Goal: Contribute content: Add original content to the website for others to see

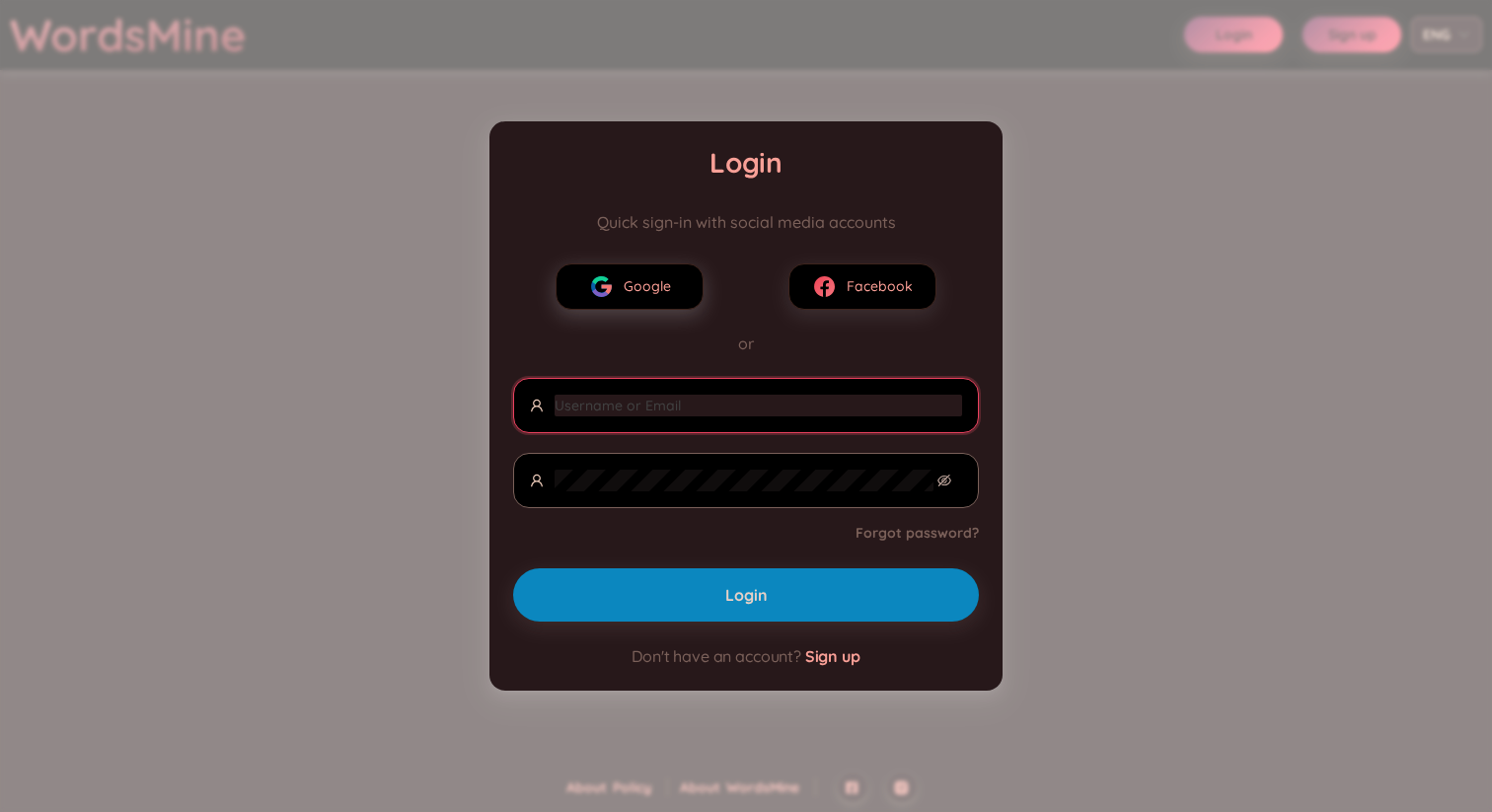
click at [657, 280] on span "Google" at bounding box center [647, 286] width 47 height 22
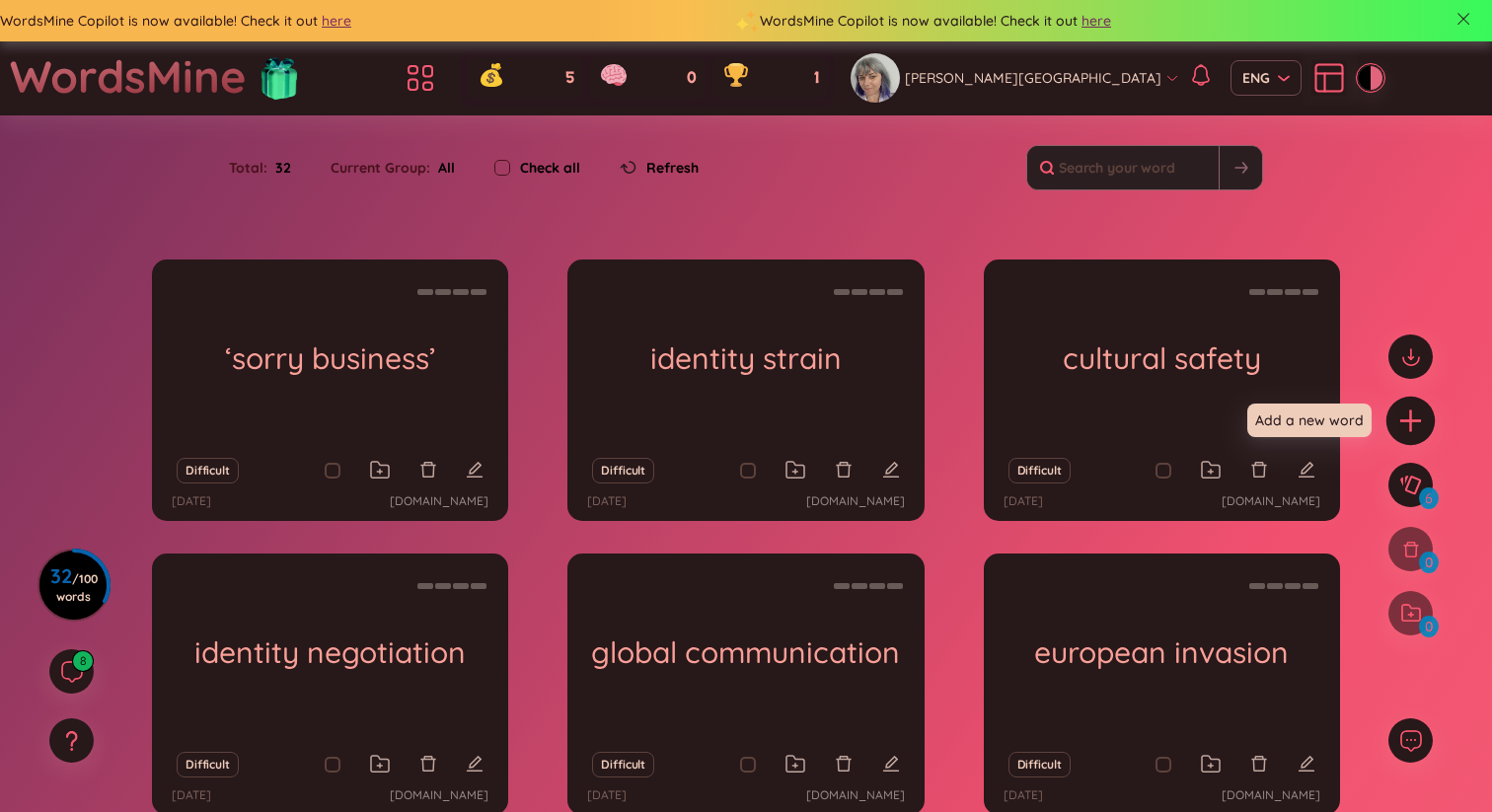
click at [1394, 423] on div at bounding box center [1410, 420] width 49 height 49
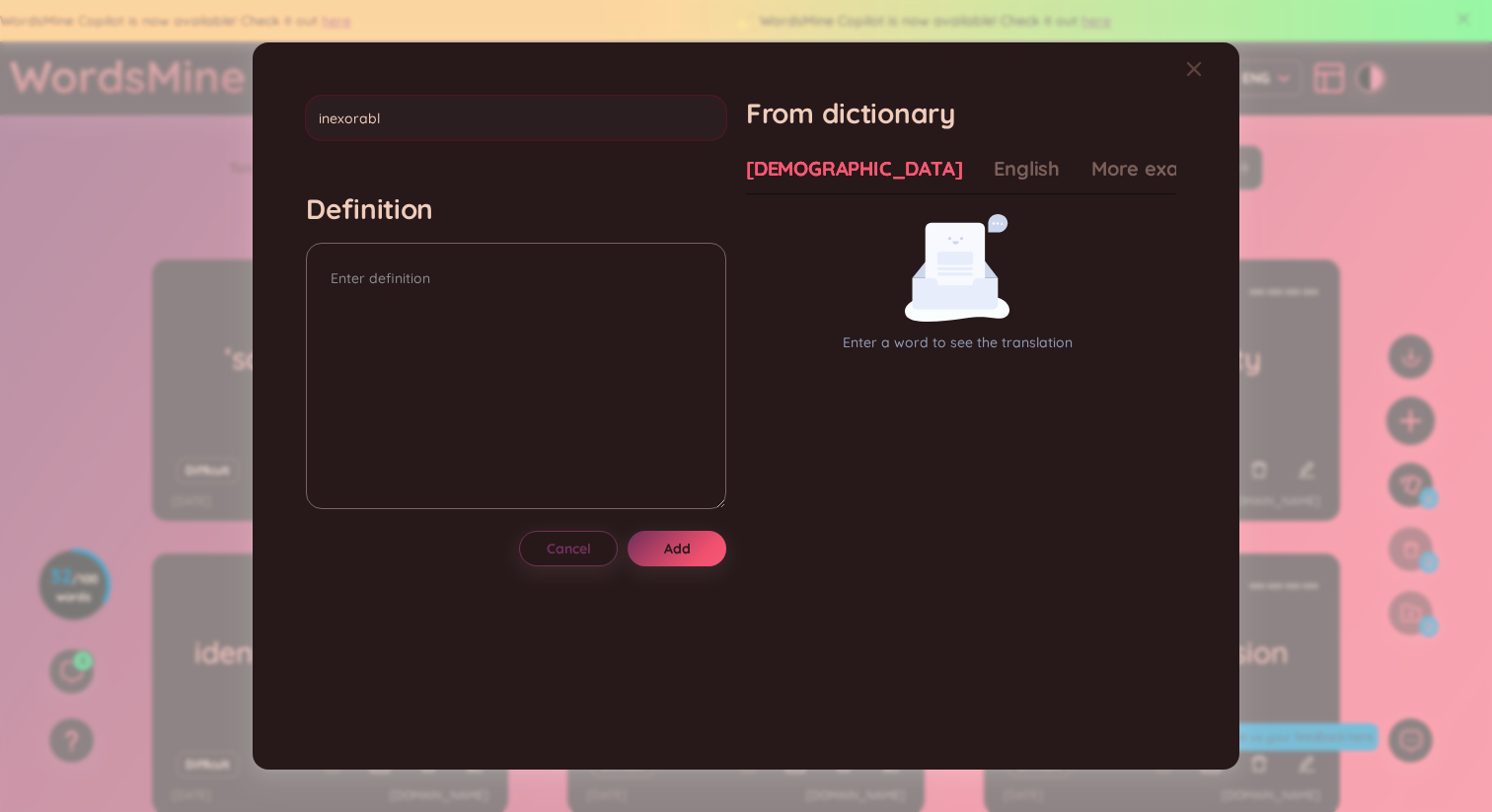
type input "inexorable"
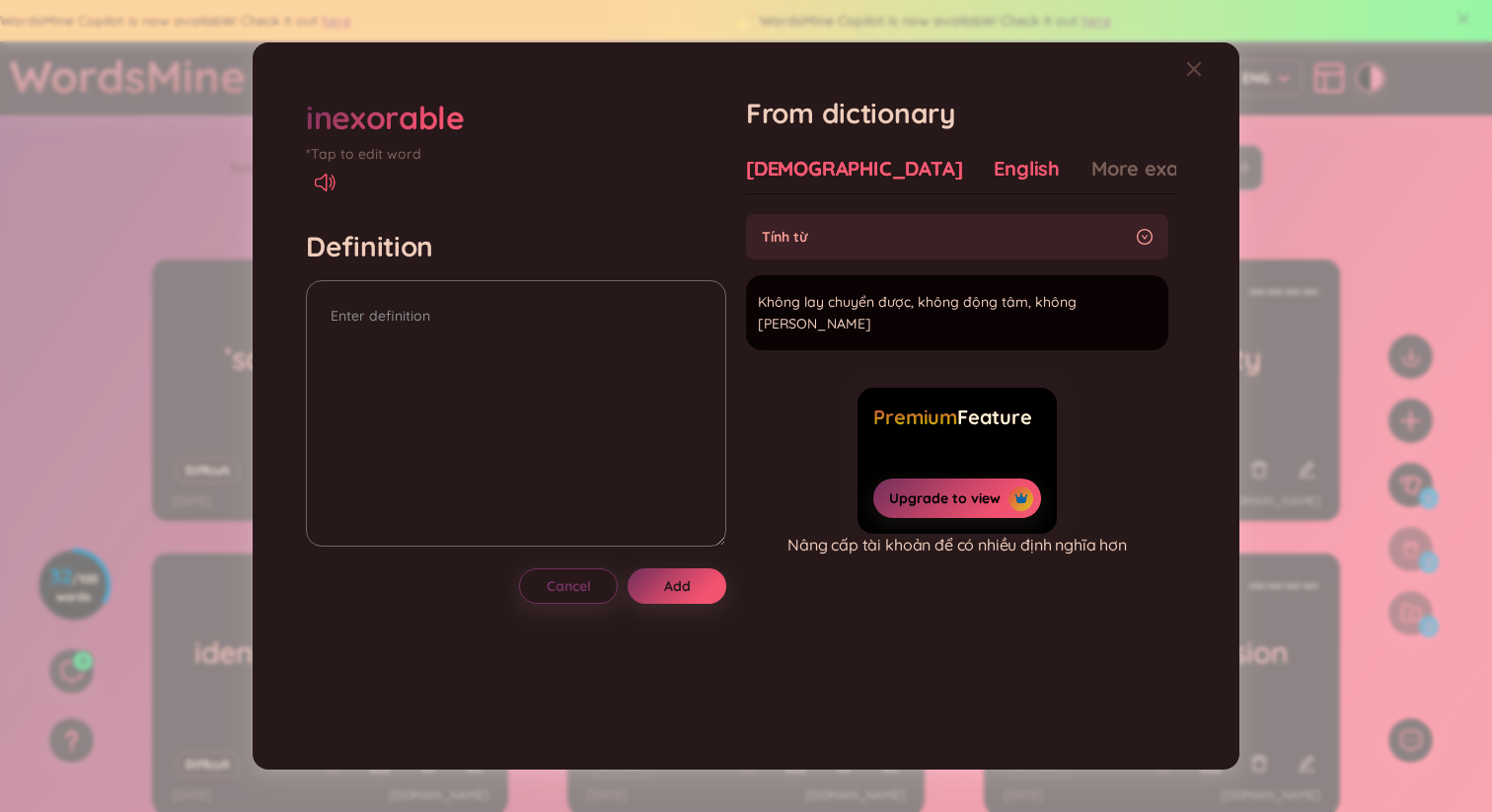
click at [993, 174] on div "English" at bounding box center [1026, 169] width 66 height 28
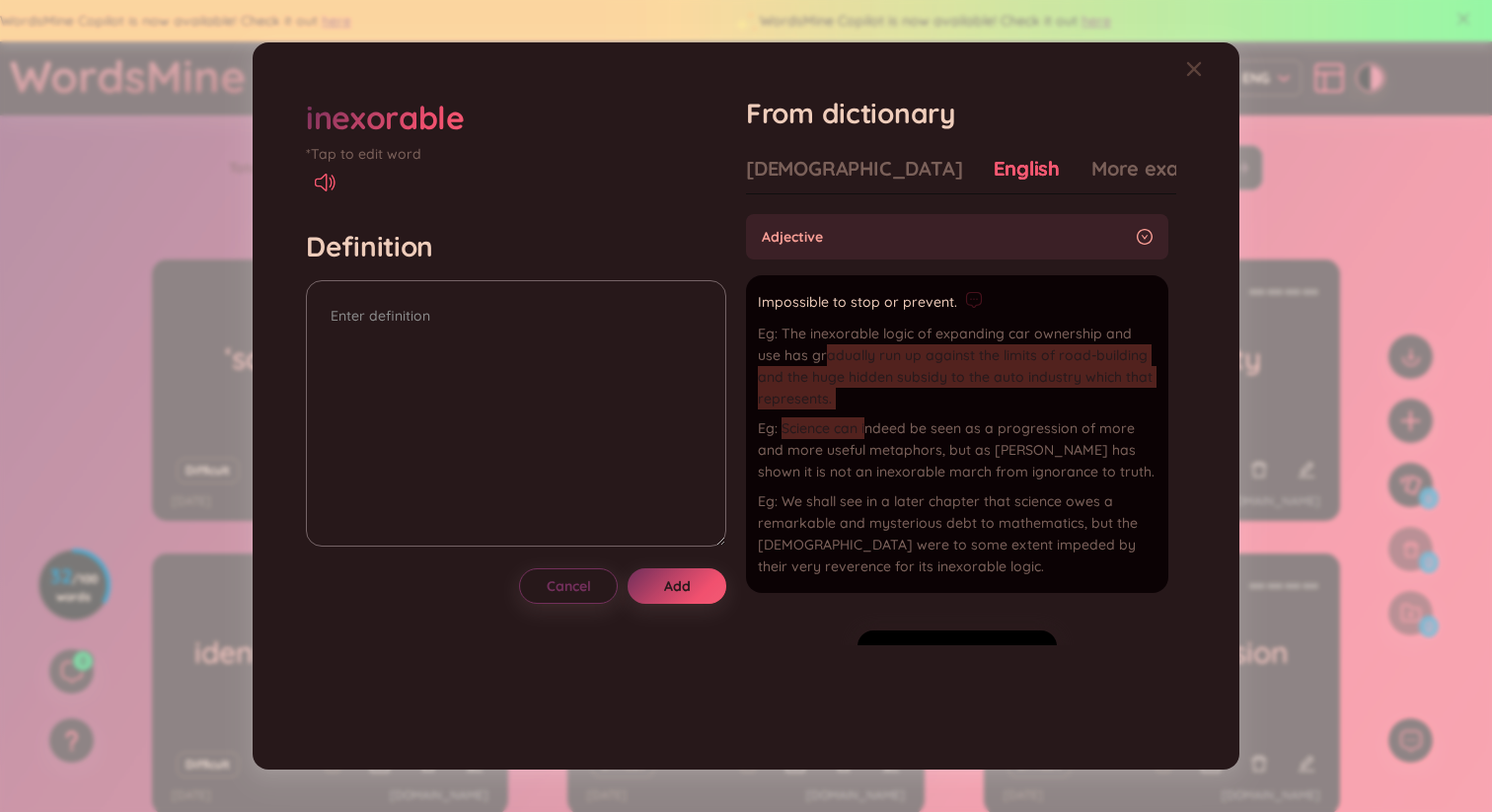
drag, startPoint x: 828, startPoint y: 345, endPoint x: 868, endPoint y: 423, distance: 87.7
click at [868, 423] on div "The inexorable logic of expanding car ownership and use has gradually run up ag…" at bounding box center [956, 449] width 398 height 254
click at [944, 390] on div "The inexorable logic of expanding car ownership and use has gradually run up ag…" at bounding box center [956, 365] width 398 height 87
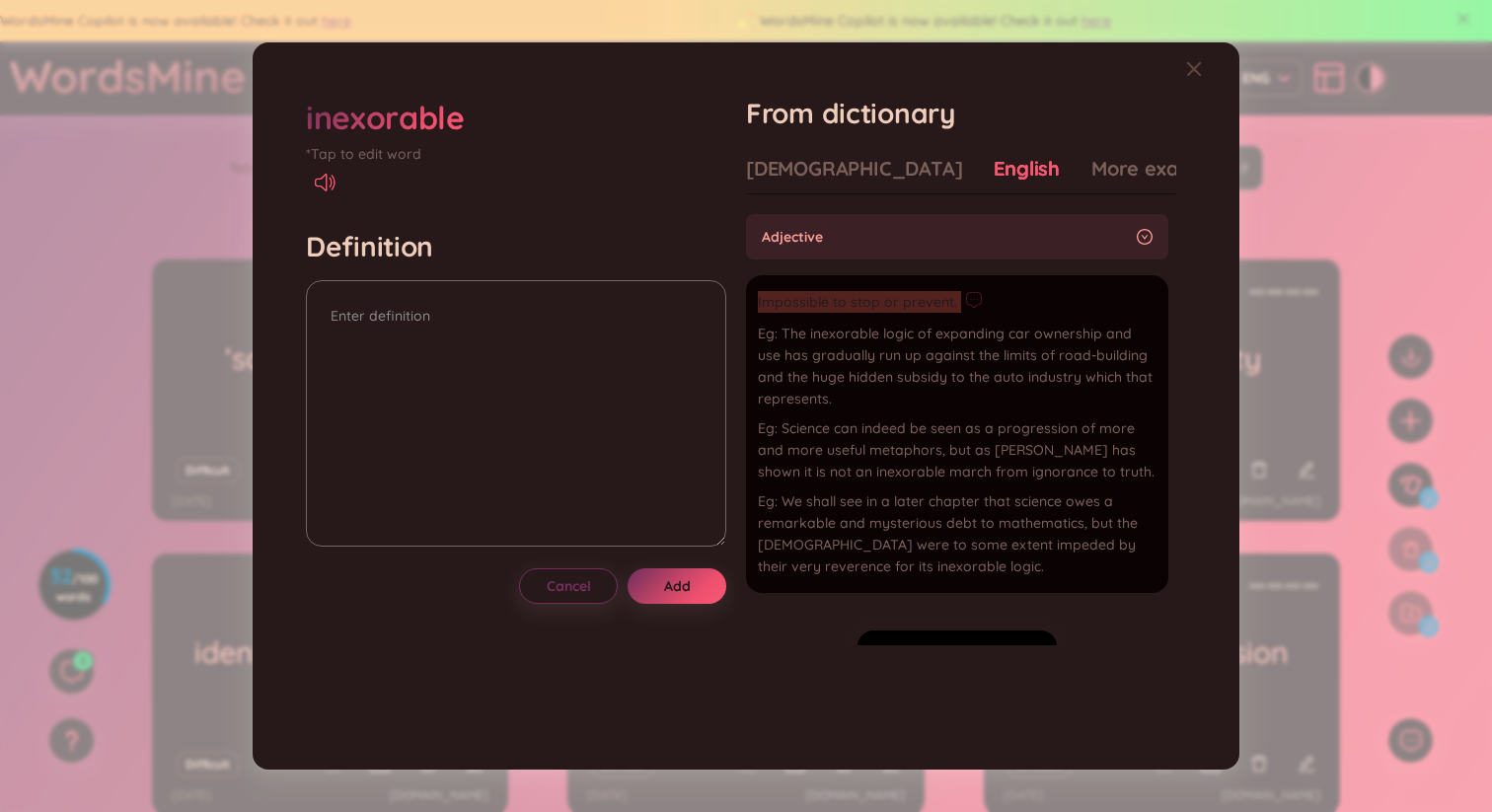
drag, startPoint x: 959, startPoint y: 306, endPoint x: 757, endPoint y: 302, distance: 202.0
click at [757, 302] on li "Impossible to stop or prevent. The inexorable logic of expanding car ownership …" at bounding box center [956, 434] width 422 height 317
copy div "Impossible to stop or prevent."
click at [410, 325] on textarea at bounding box center [515, 413] width 420 height 266
paste textarea "Impossible to stop or prevent."
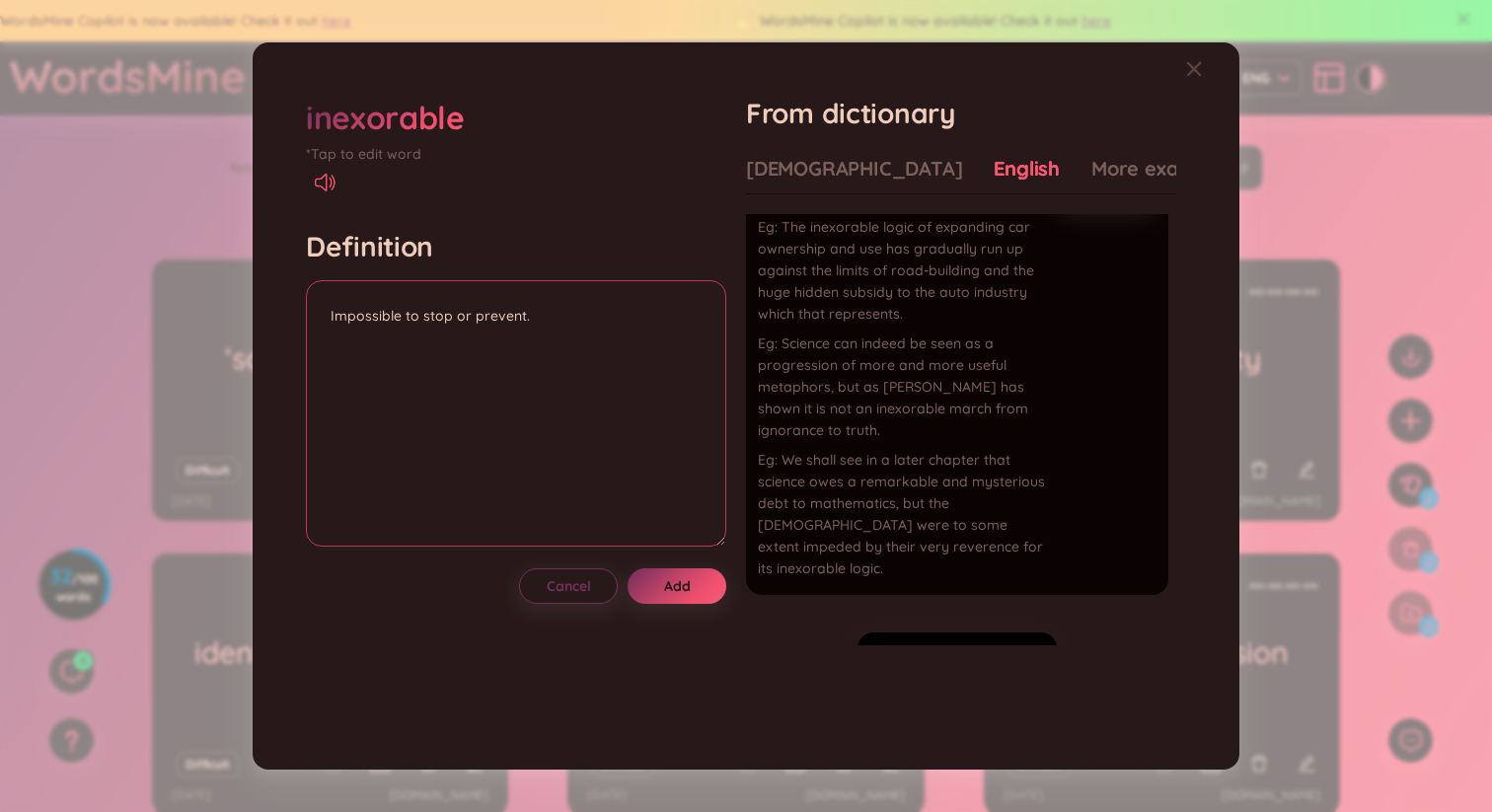
scroll to position [108, 0]
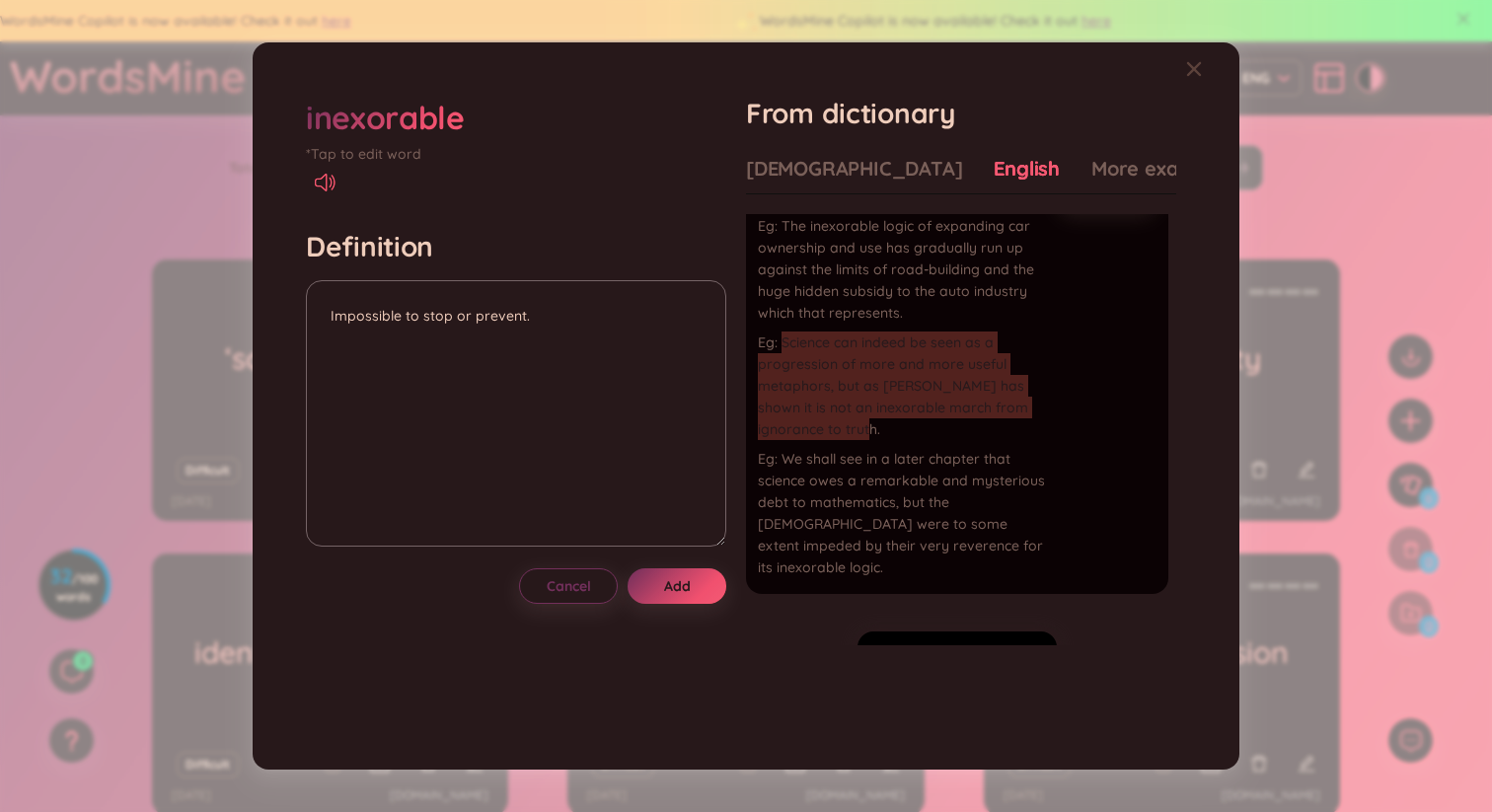
drag, startPoint x: 890, startPoint y: 435, endPoint x: 759, endPoint y: 338, distance: 163.0
click at [759, 338] on li "Impossible to stop or prevent. The inexorable logic of expanding car ownership …" at bounding box center [956, 380] width 422 height 426
copy div "Science can indeed be seen as a progression of more and more useful metaphors, …"
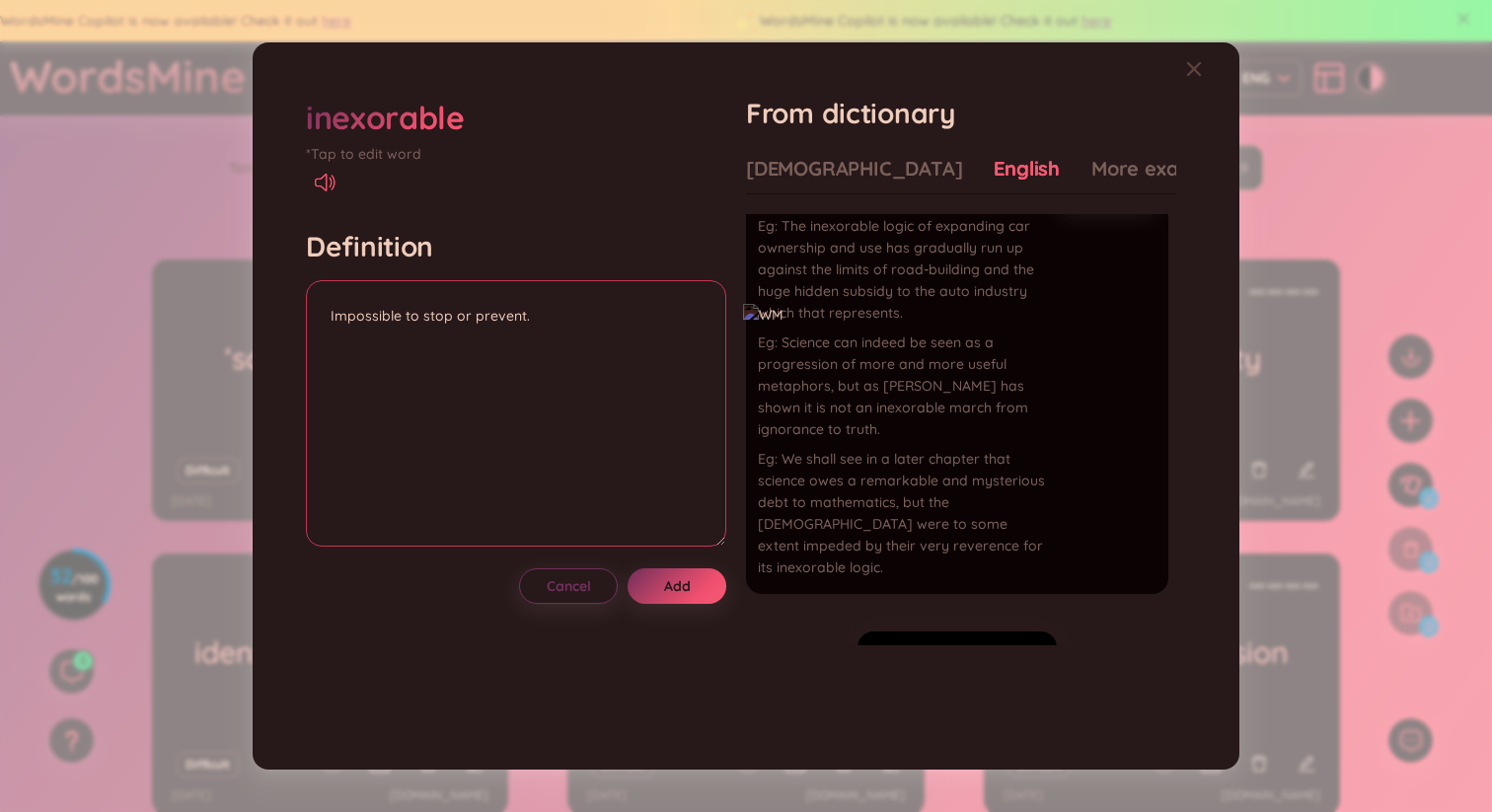
click at [560, 317] on textarea "Impossible to stop or prevent." at bounding box center [515, 413] width 420 height 266
paste textarea "Science can indeed be seen as a progression of more and more useful metaphors, …"
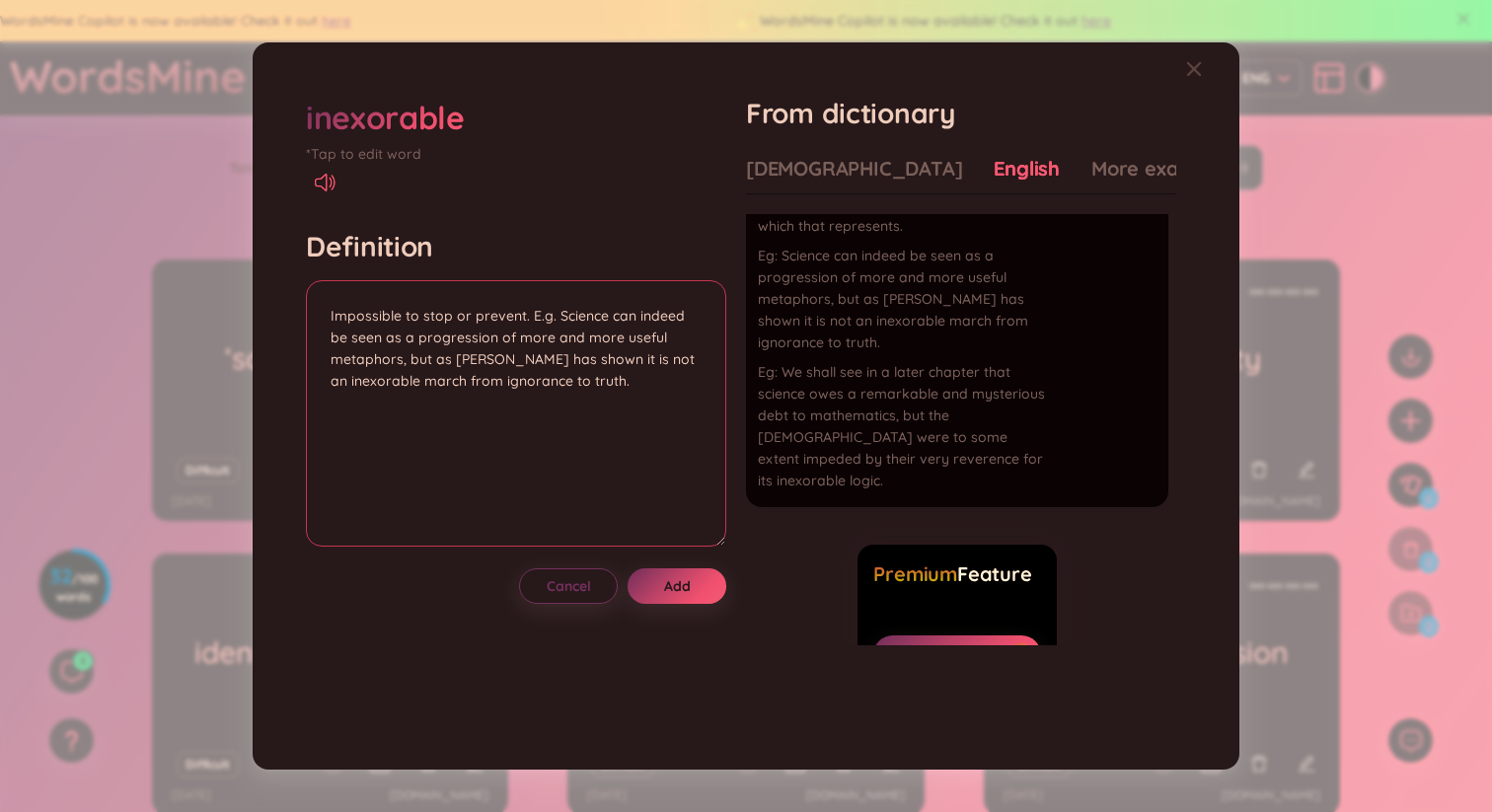
scroll to position [190, 0]
type textarea "Impossible to stop or prevent. E.g. Science can indeed be seen as a progression…"
click at [703, 591] on button "Add" at bounding box center [677, 586] width 99 height 36
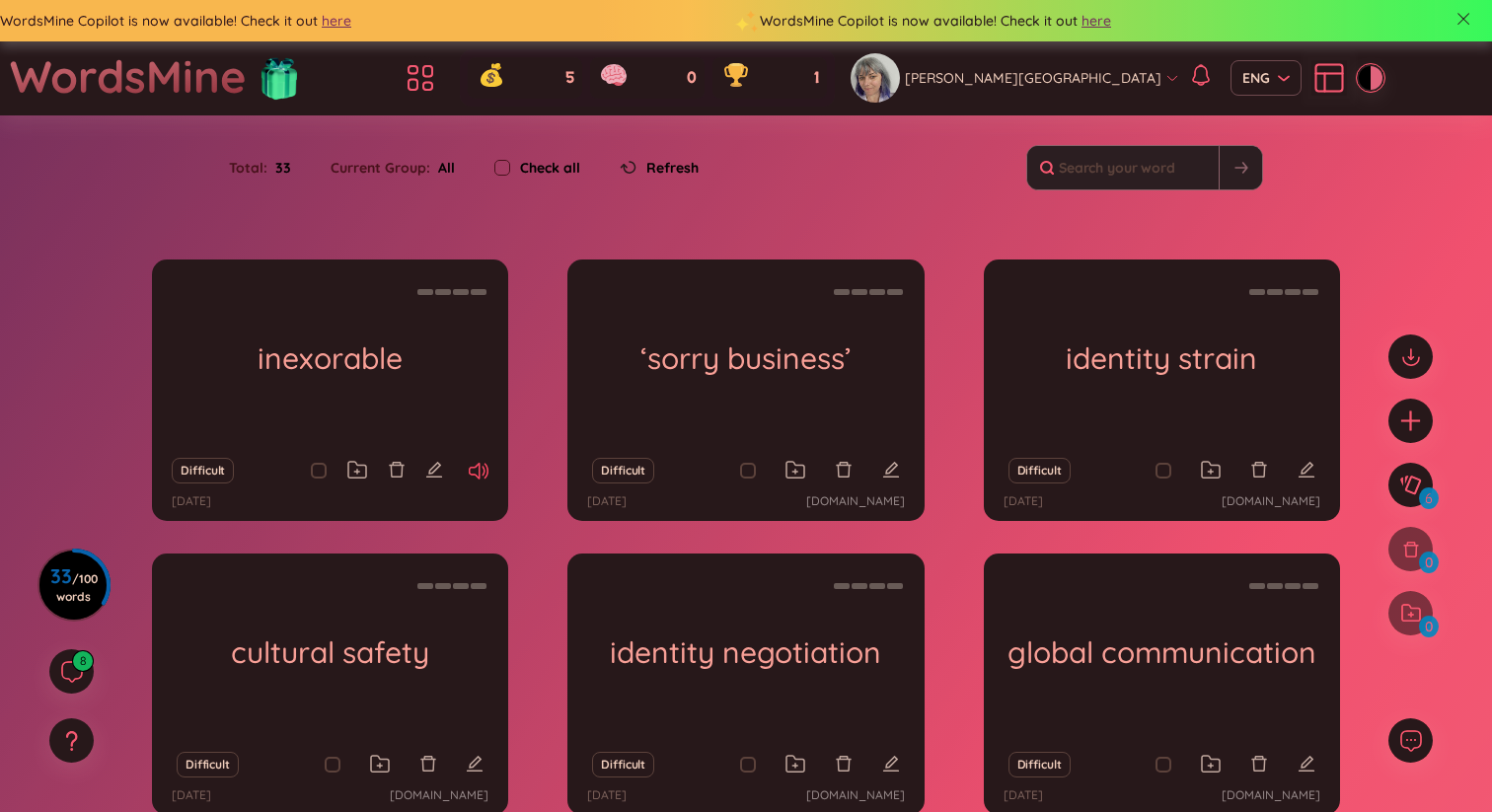
click at [477, 470] on icon at bounding box center [479, 471] width 20 height 17
